Goal: Register for event/course

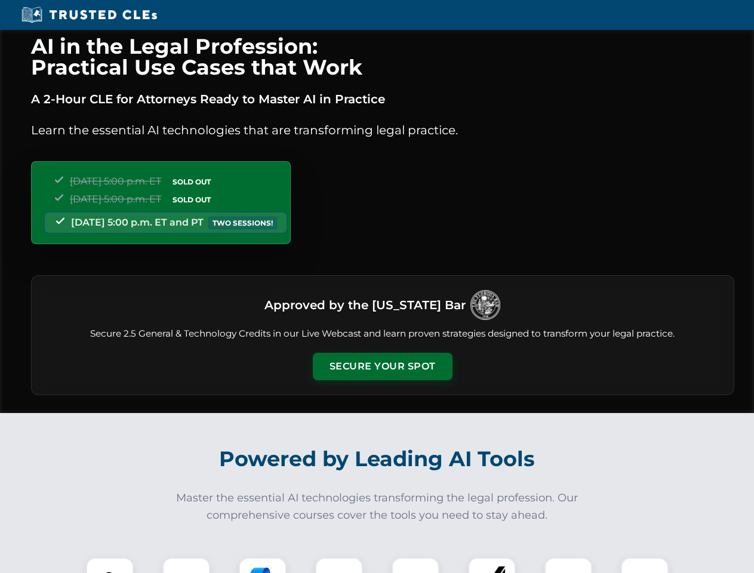
click at [382, 367] on button "Secure Your Spot" at bounding box center [383, 366] width 140 height 27
click at [110, 565] on img at bounding box center [110, 581] width 35 height 35
